Goal: Find specific page/section: Find specific page/section

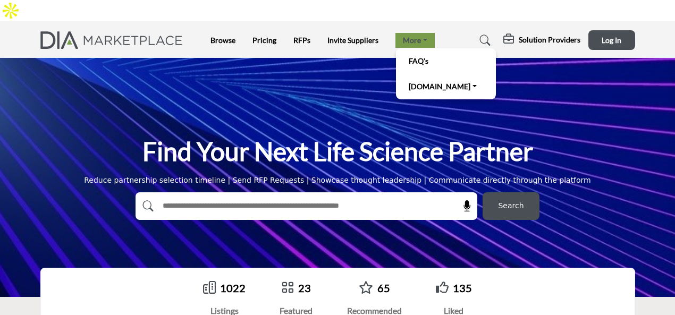
click at [414, 33] on link "More" at bounding box center [415, 40] width 39 height 15
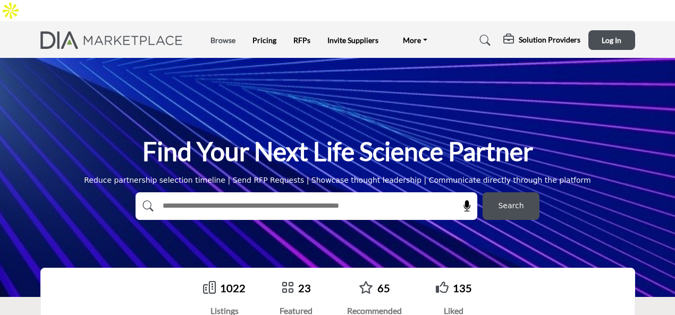
click at [221, 36] on link "Browse" at bounding box center [223, 40] width 25 height 9
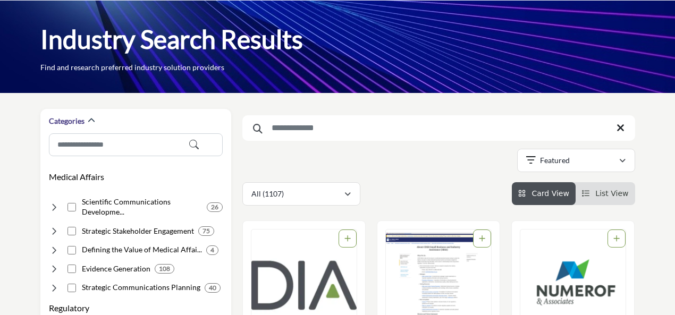
scroll to position [53, 0]
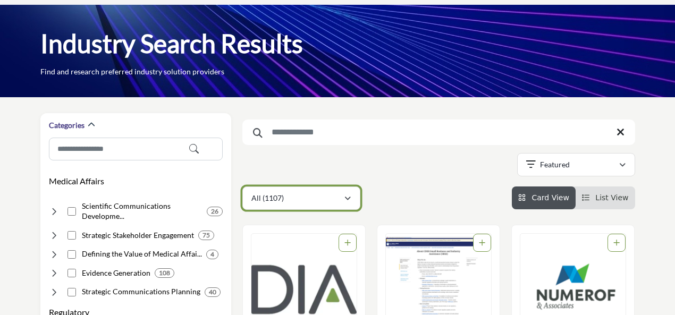
click at [348, 195] on icon "button" at bounding box center [348, 198] width 6 height 7
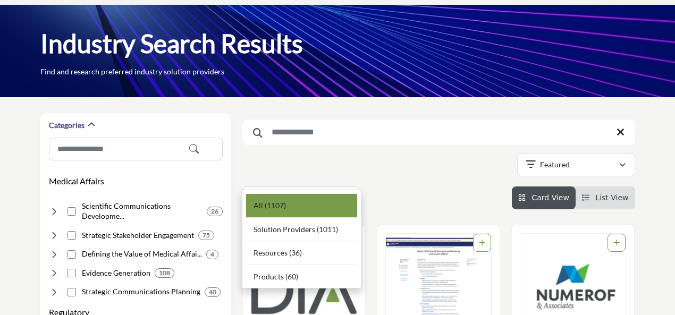
click at [331, 202] on div "All (1107)" at bounding box center [301, 206] width 111 height 24
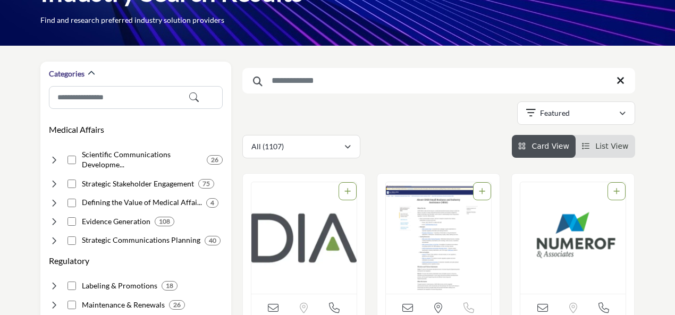
scroll to position [106, 0]
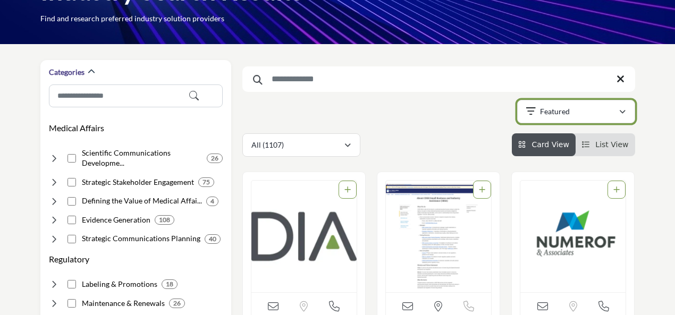
click at [602, 105] on div "Featured" at bounding box center [572, 111] width 93 height 13
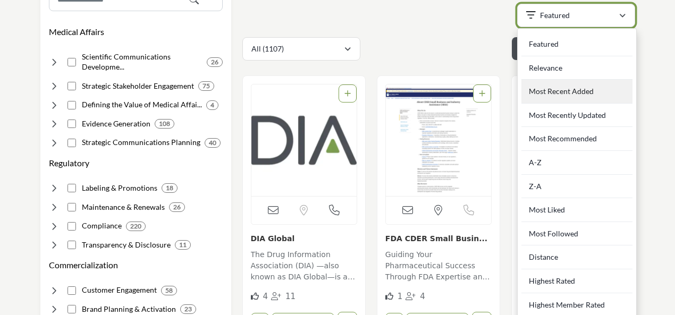
scroll to position [213, 0]
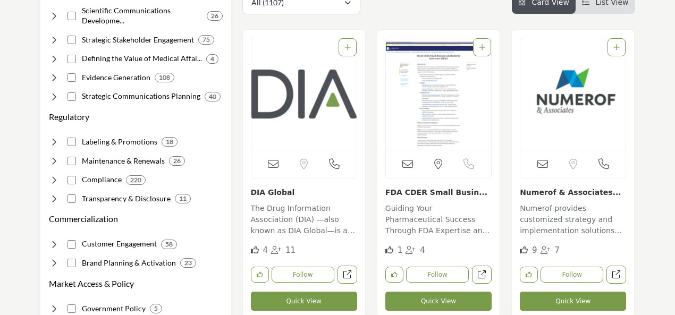
scroll to position [266, 0]
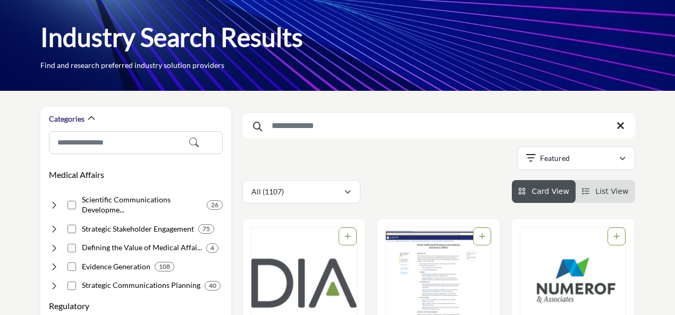
scroll to position [53, 0]
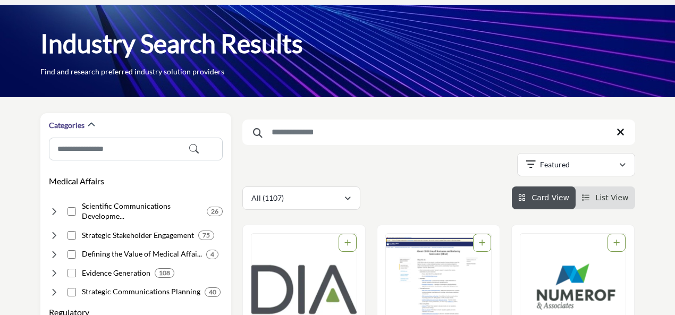
click at [606, 194] on span "List View" at bounding box center [611, 198] width 33 height 9
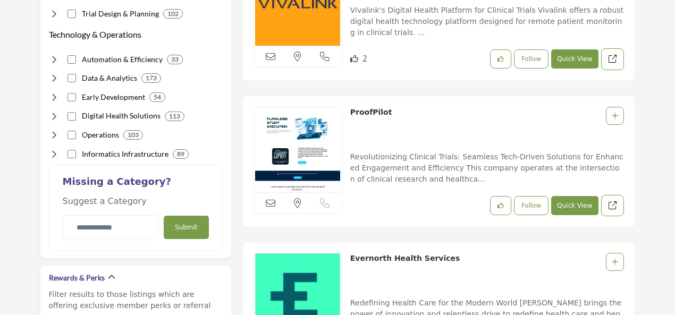
scroll to position [904, 0]
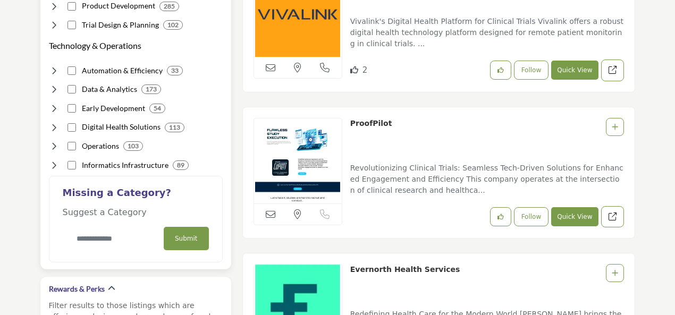
click at [108, 226] on input "Category Name" at bounding box center [111, 238] width 96 height 25
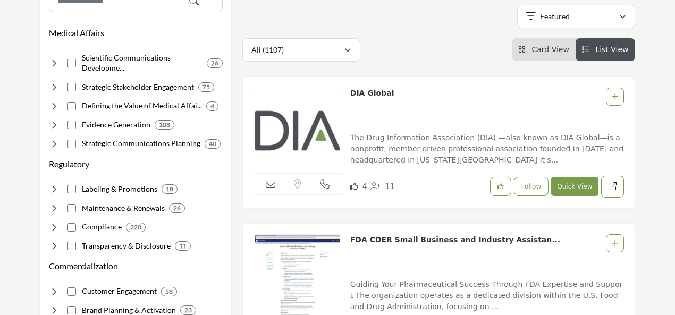
scroll to position [213, 0]
